Goal: Information Seeking & Learning: Understand process/instructions

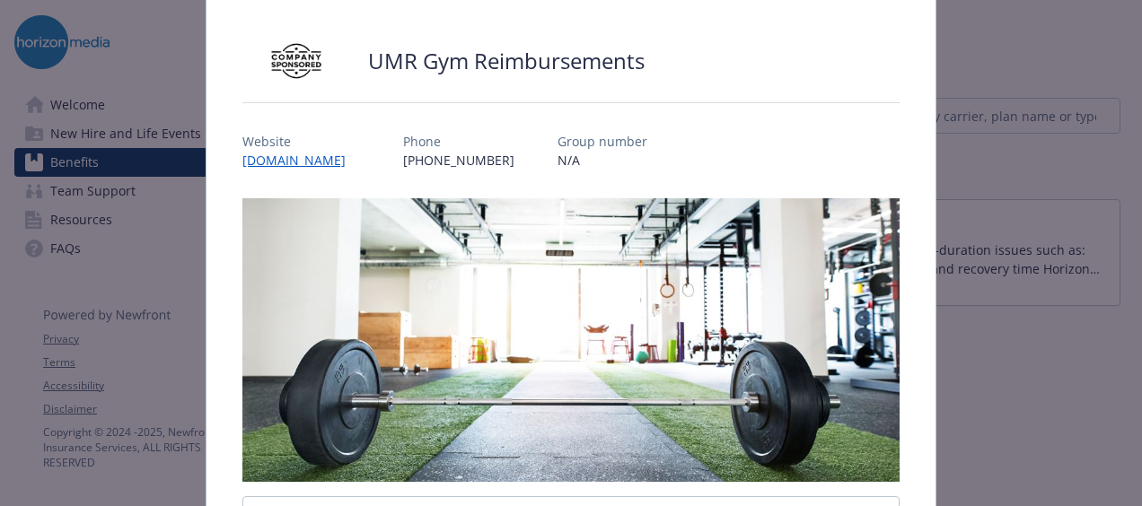
scroll to position [460, 0]
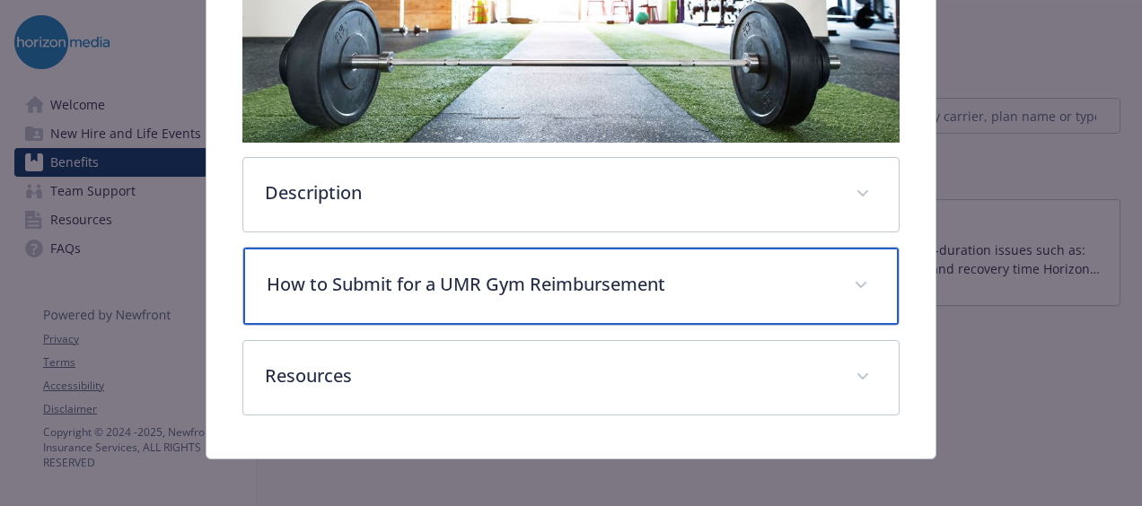
click at [366, 271] on p "How to Submit for a UMR Gym Reimbursement" at bounding box center [550, 284] width 566 height 27
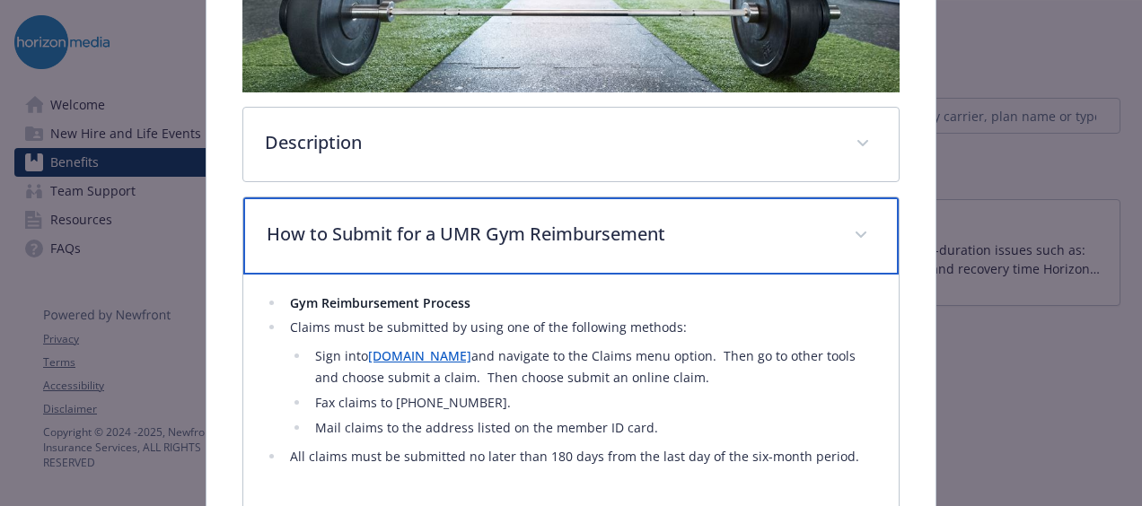
scroll to position [550, 0]
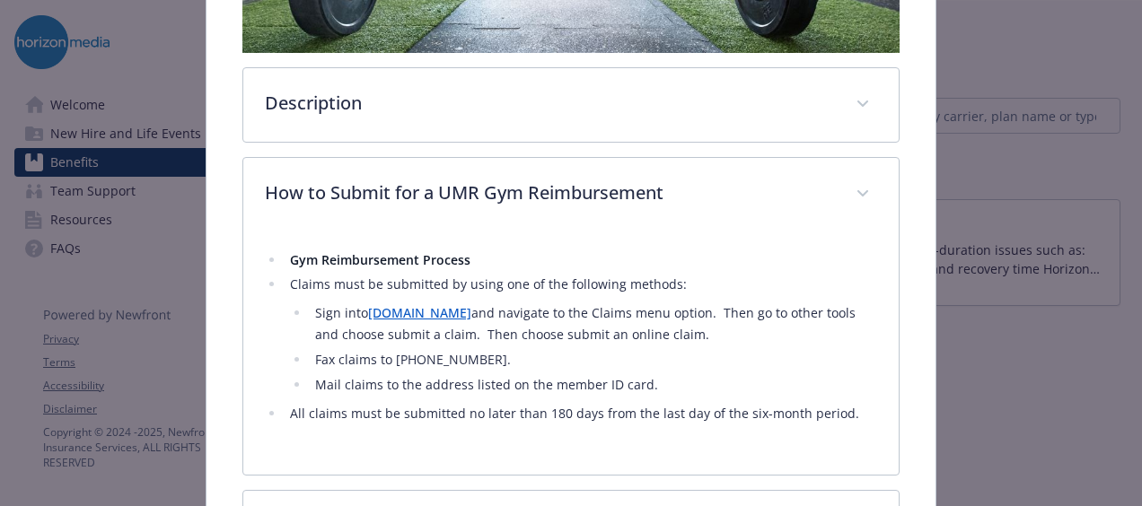
click at [400, 320] on li "Sign into [DOMAIN_NAME] and navigate to the Claims menu option. Then go to othe…" at bounding box center [594, 324] width 568 height 43
click at [394, 304] on link "[DOMAIN_NAME]" at bounding box center [419, 312] width 103 height 17
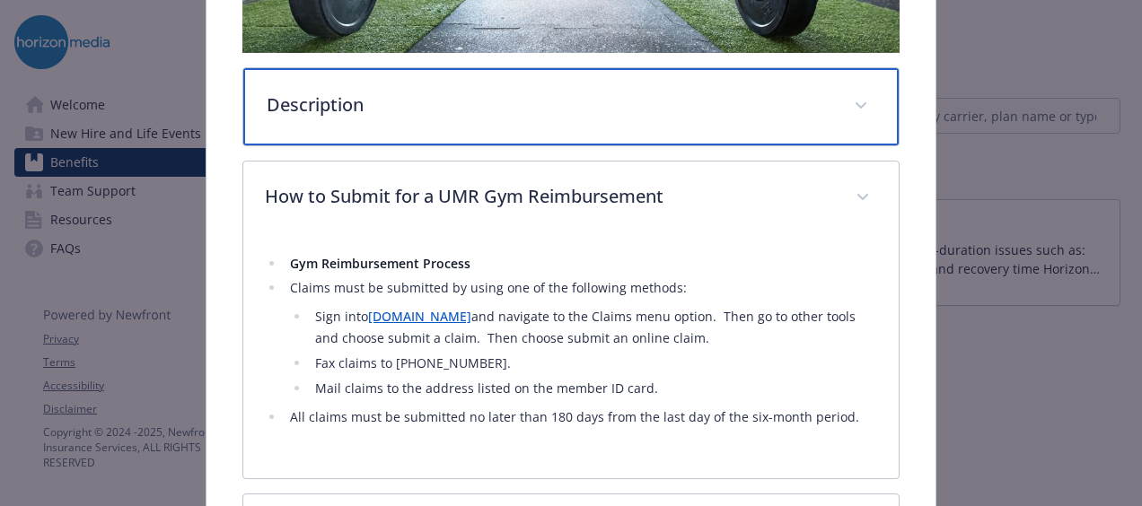
click at [363, 97] on p "Description" at bounding box center [550, 105] width 566 height 27
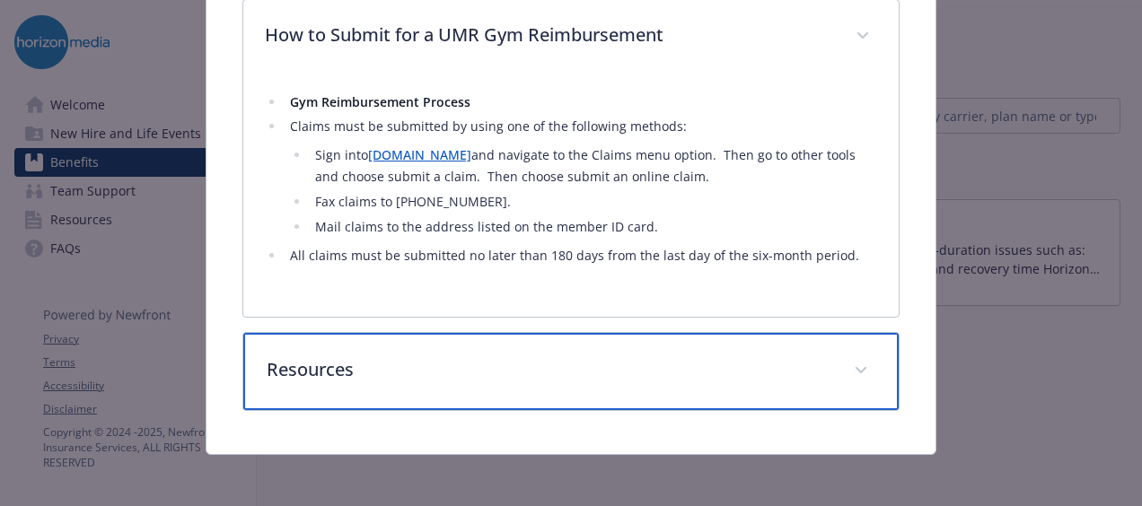
scroll to position [905, 0]
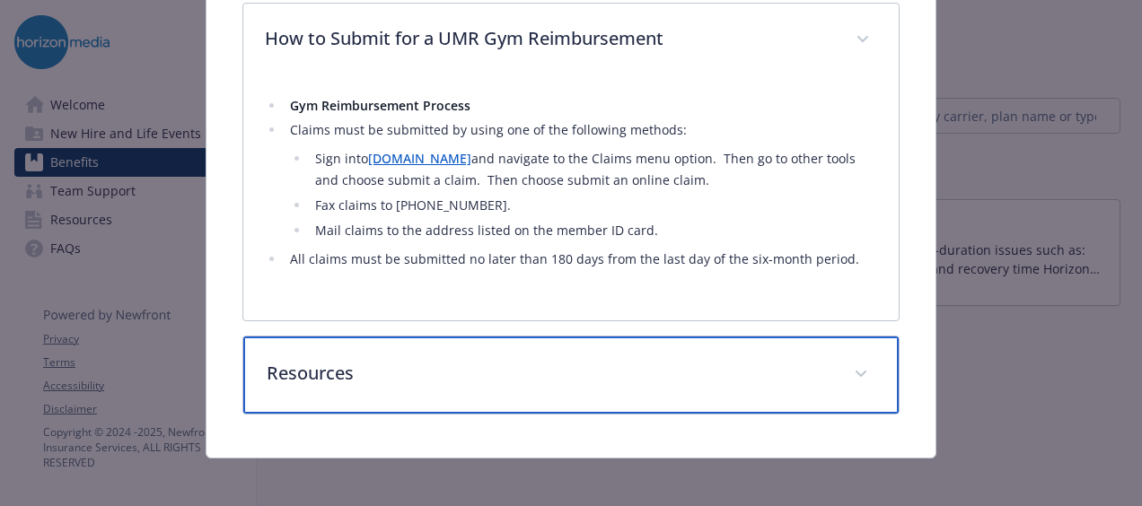
click at [413, 338] on div "Resources" at bounding box center [571, 375] width 656 height 77
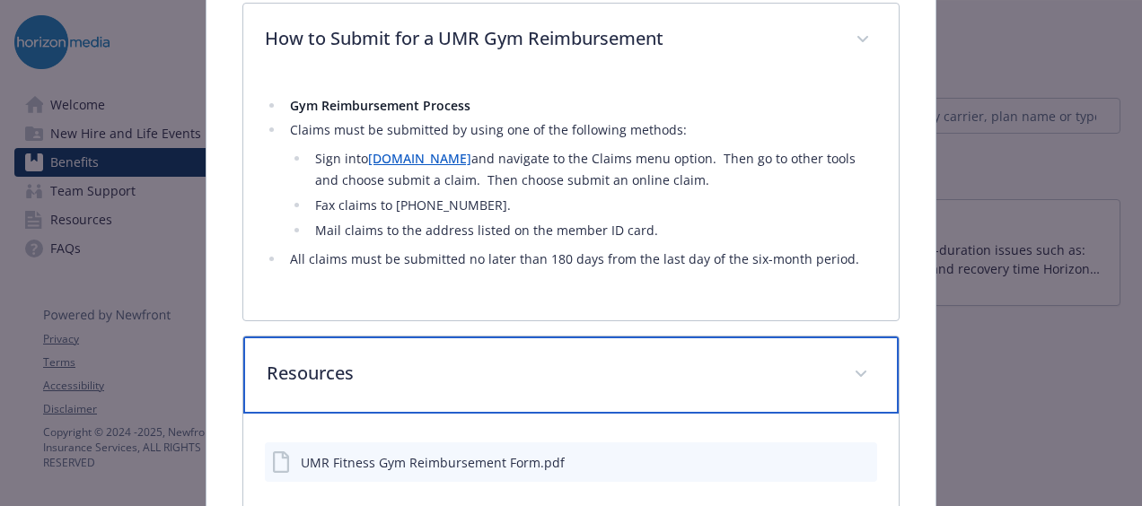
scroll to position [1013, 0]
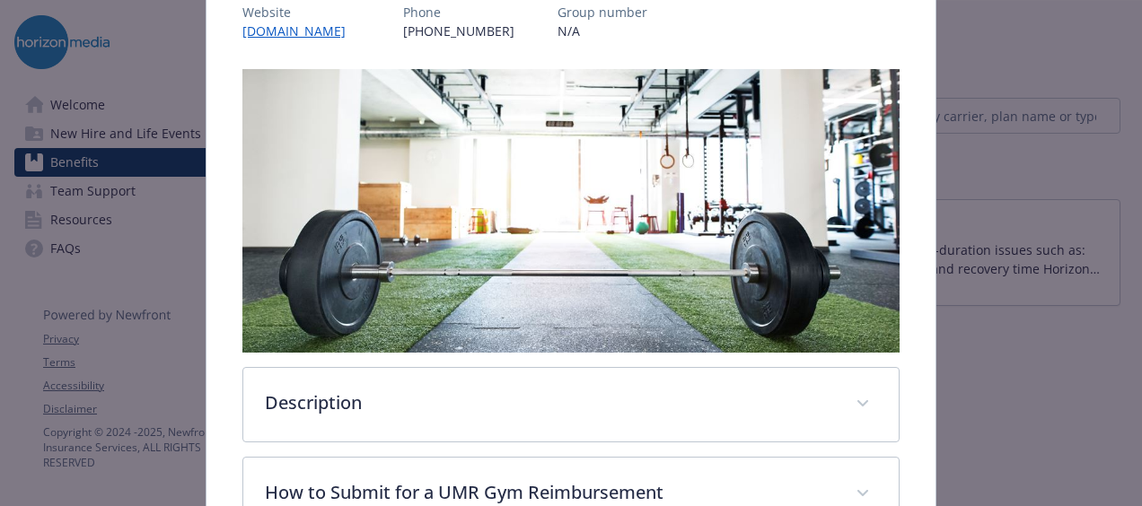
scroll to position [233, 0]
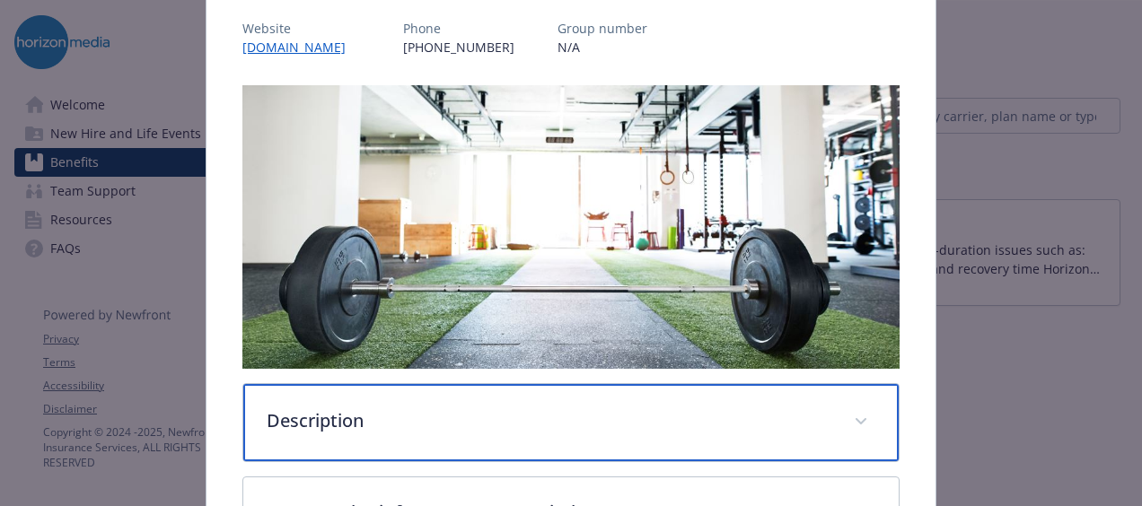
click at [384, 392] on div "Description" at bounding box center [571, 422] width 656 height 77
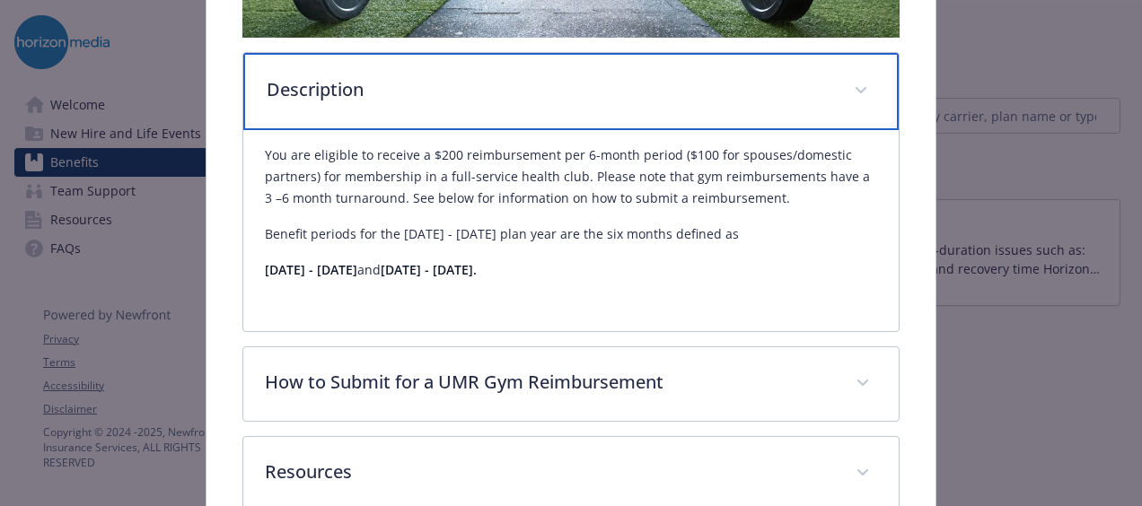
scroll to position [593, 0]
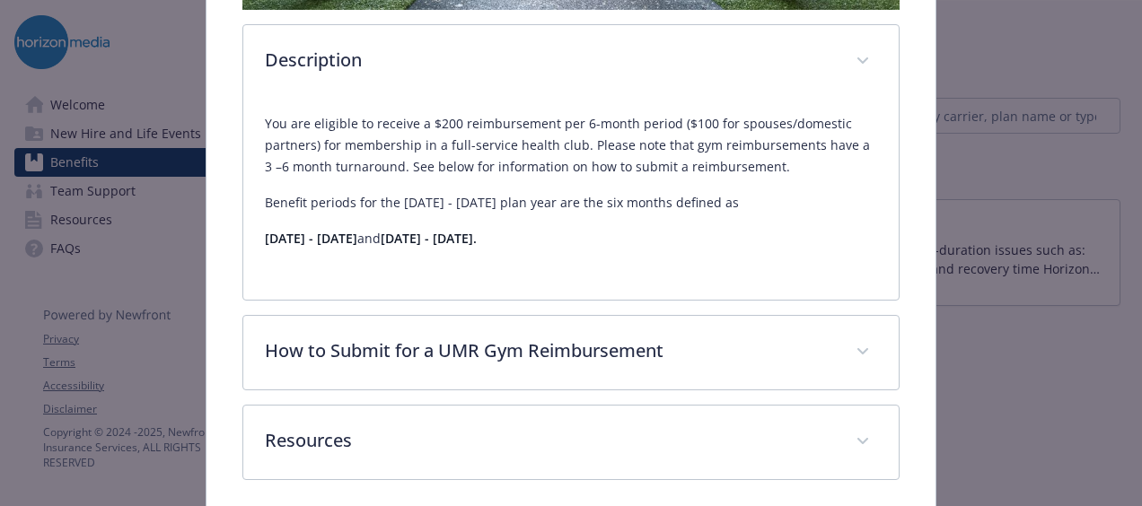
click at [384, 400] on div "Description You are eligible to receive a $200 reimbursement per 6-month period…" at bounding box center [570, 103] width 657 height 754
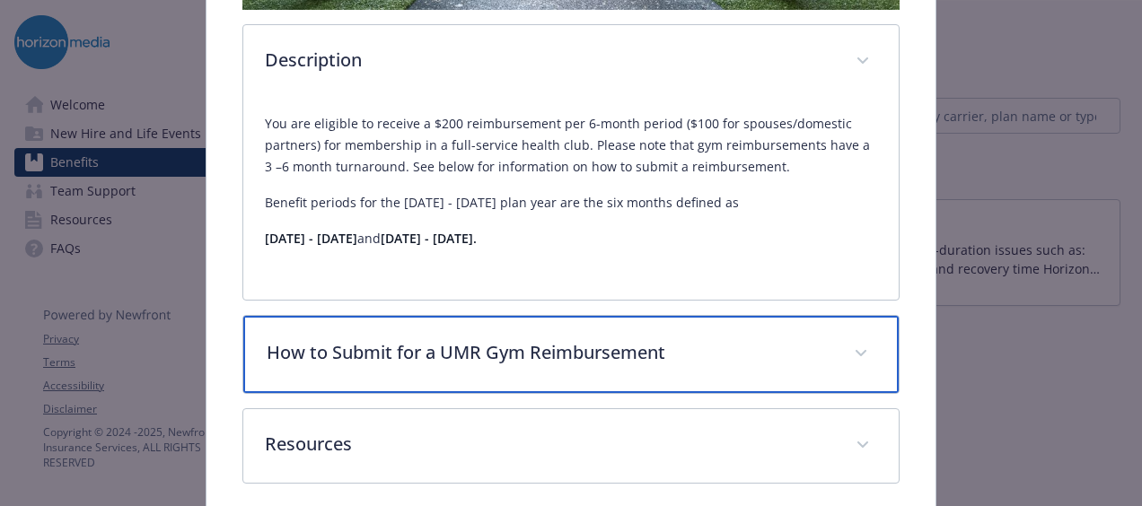
click at [392, 348] on p "How to Submit for a UMR Gym Reimbursement" at bounding box center [550, 352] width 566 height 27
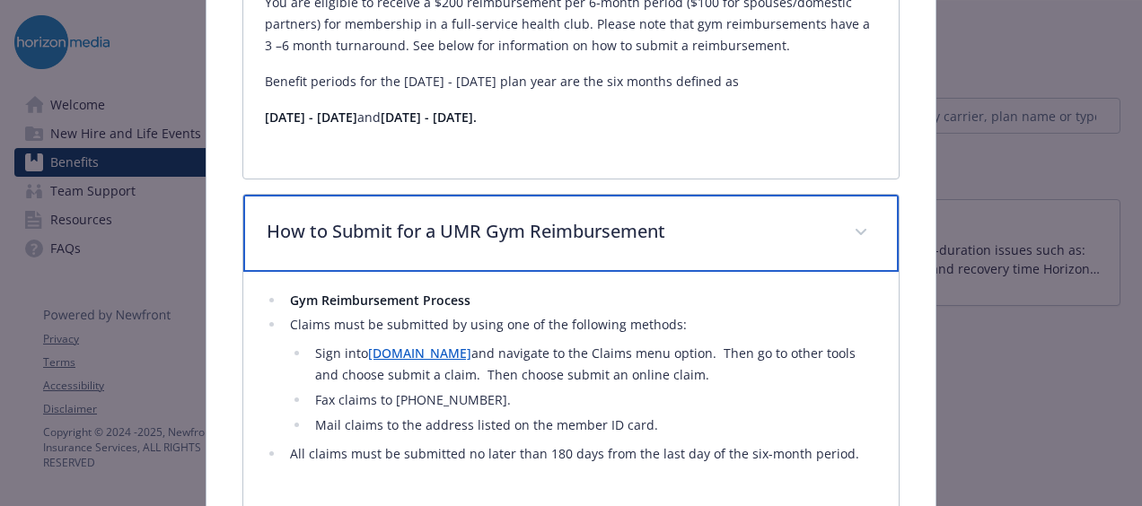
scroll to position [862, 0]
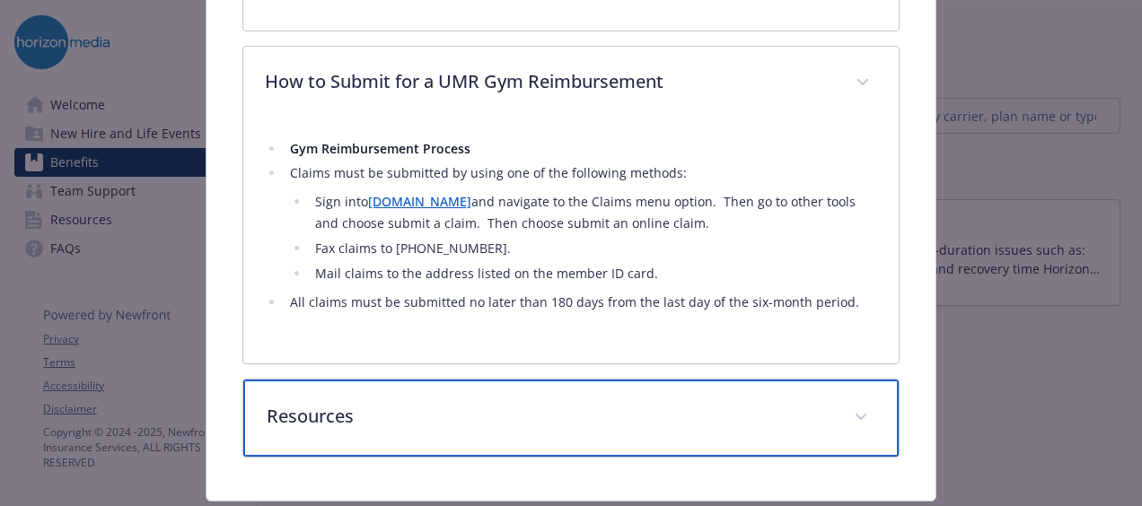
click at [532, 380] on div "Resources" at bounding box center [571, 418] width 656 height 77
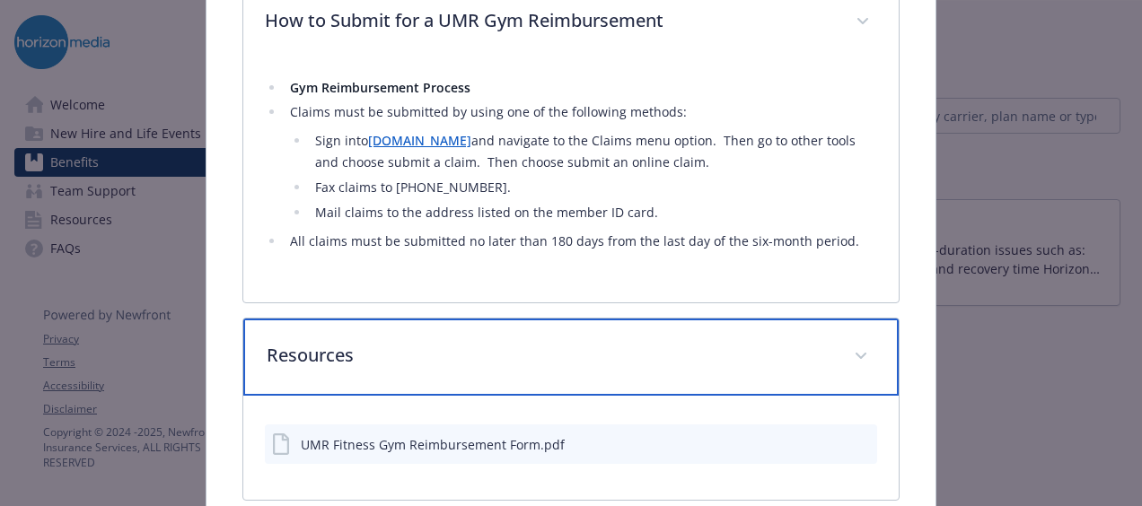
scroll to position [952, 0]
